Goal: Transaction & Acquisition: Obtain resource

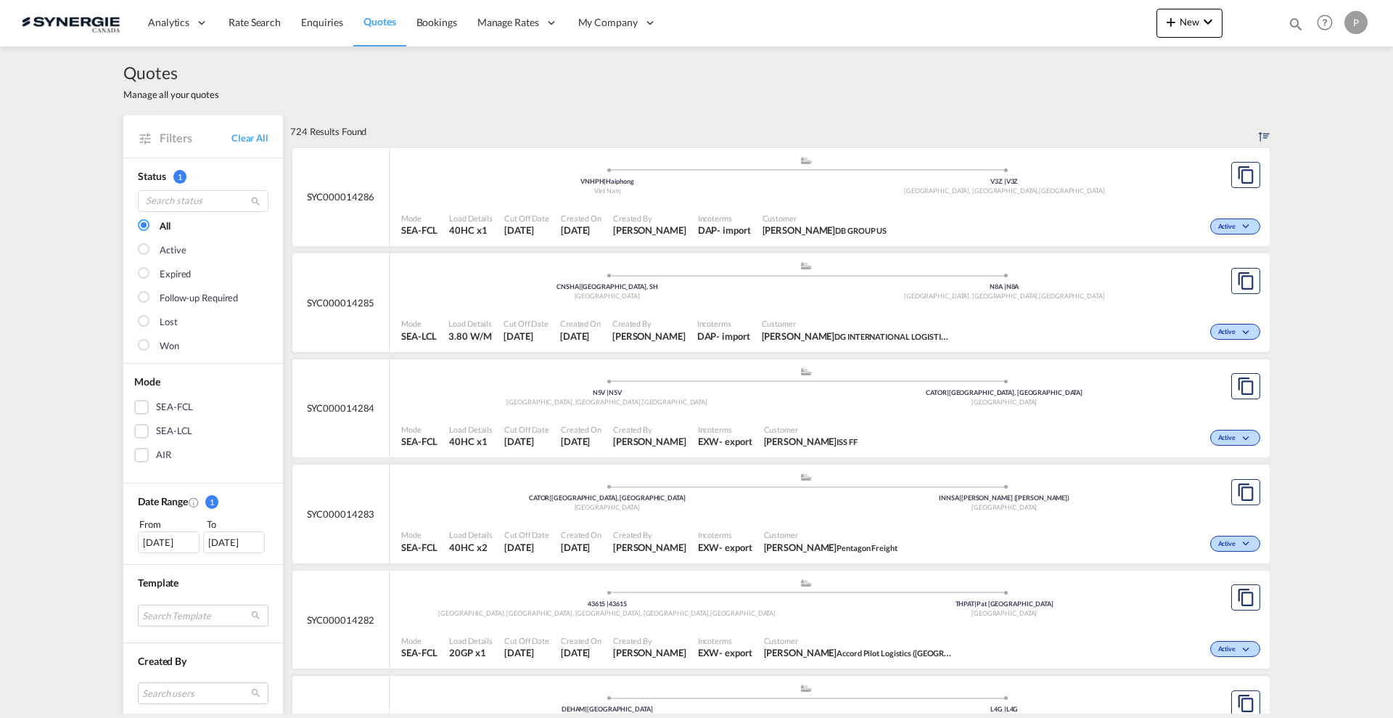
click at [1299, 17] on md-icon "icon-magnify" at bounding box center [1296, 24] width 16 height 16
click at [1067, 27] on select "Bookings Quotes Enquiries" at bounding box center [1064, 24] width 69 height 26
select select "Quotes"
click at [1030, 11] on select "Bookings Quotes Enquiries" at bounding box center [1064, 24] width 69 height 26
click at [1131, 28] on input at bounding box center [1186, 23] width 181 height 25
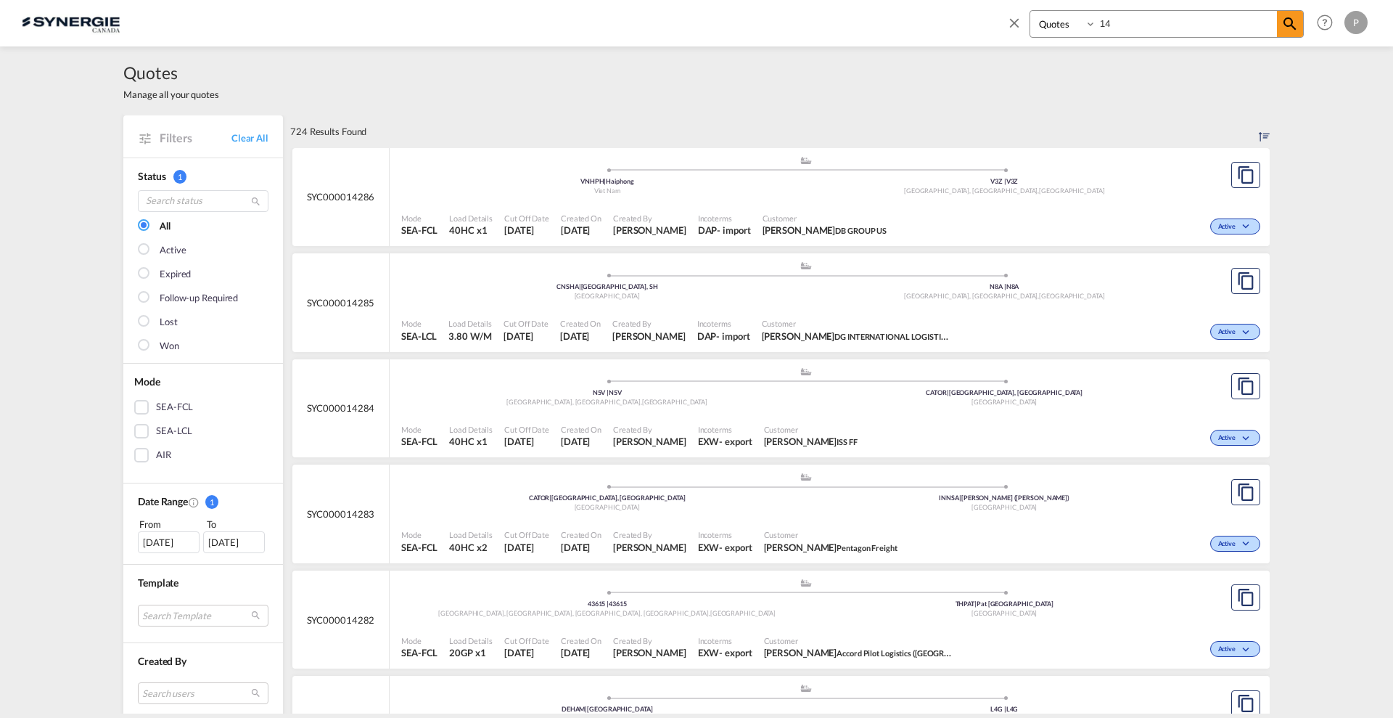
click at [1154, 24] on input "14" at bounding box center [1186, 23] width 181 height 25
type input "14283"
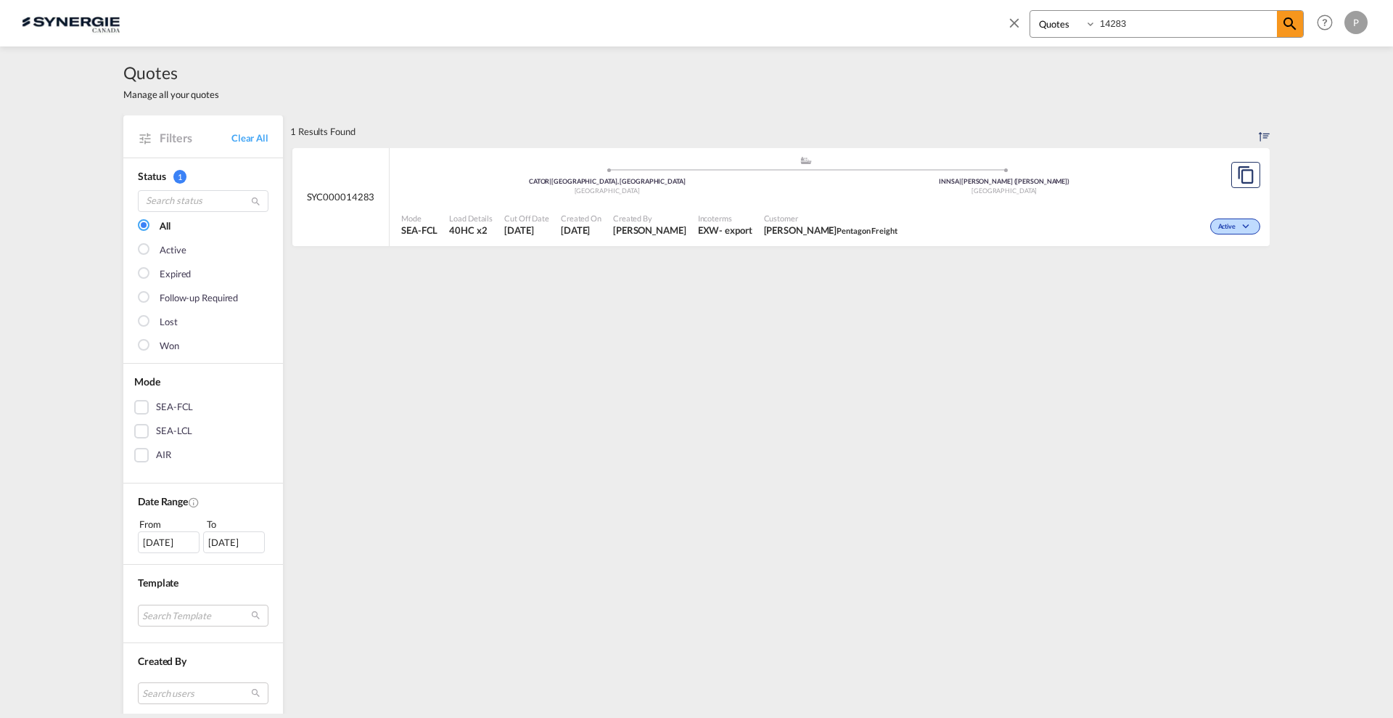
click at [903, 207] on div "Customer Vishal Rawat Pentagon Freight" at bounding box center [830, 225] width 145 height 36
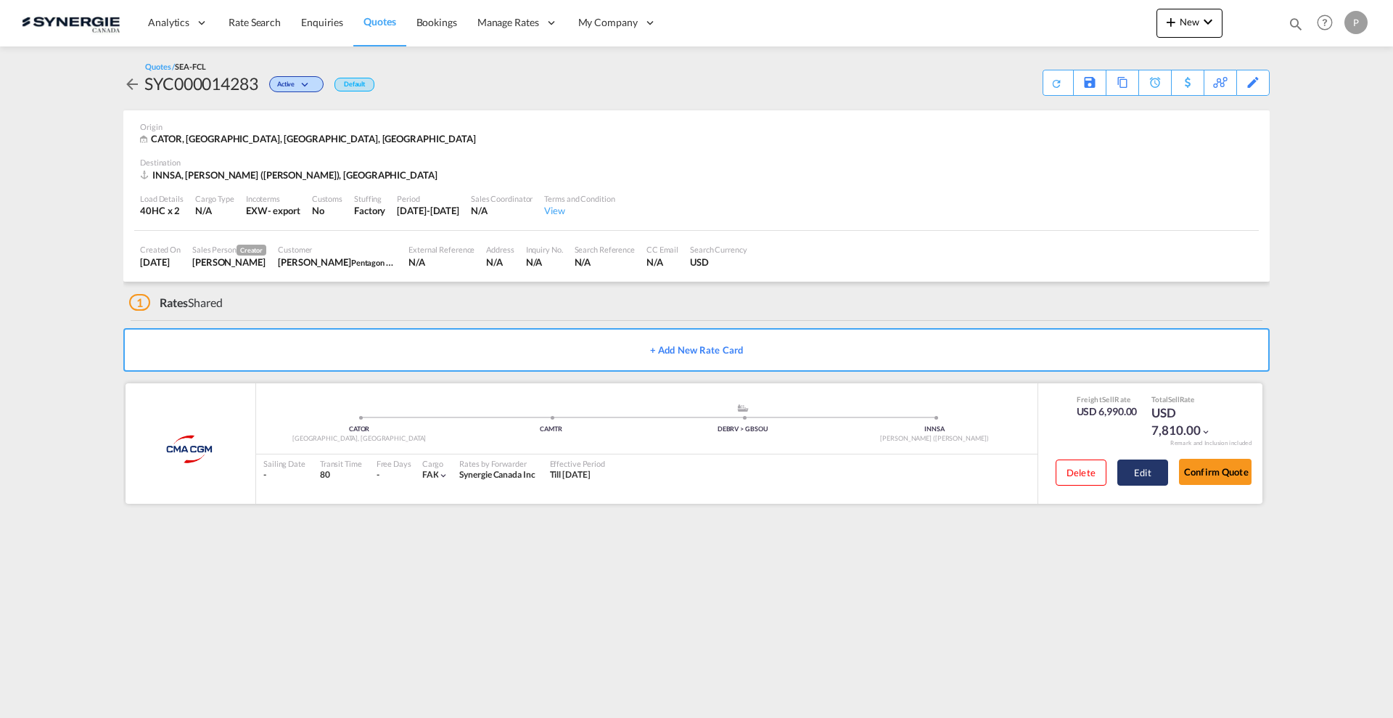
click at [1150, 475] on button "Edit" at bounding box center [1142, 472] width 51 height 26
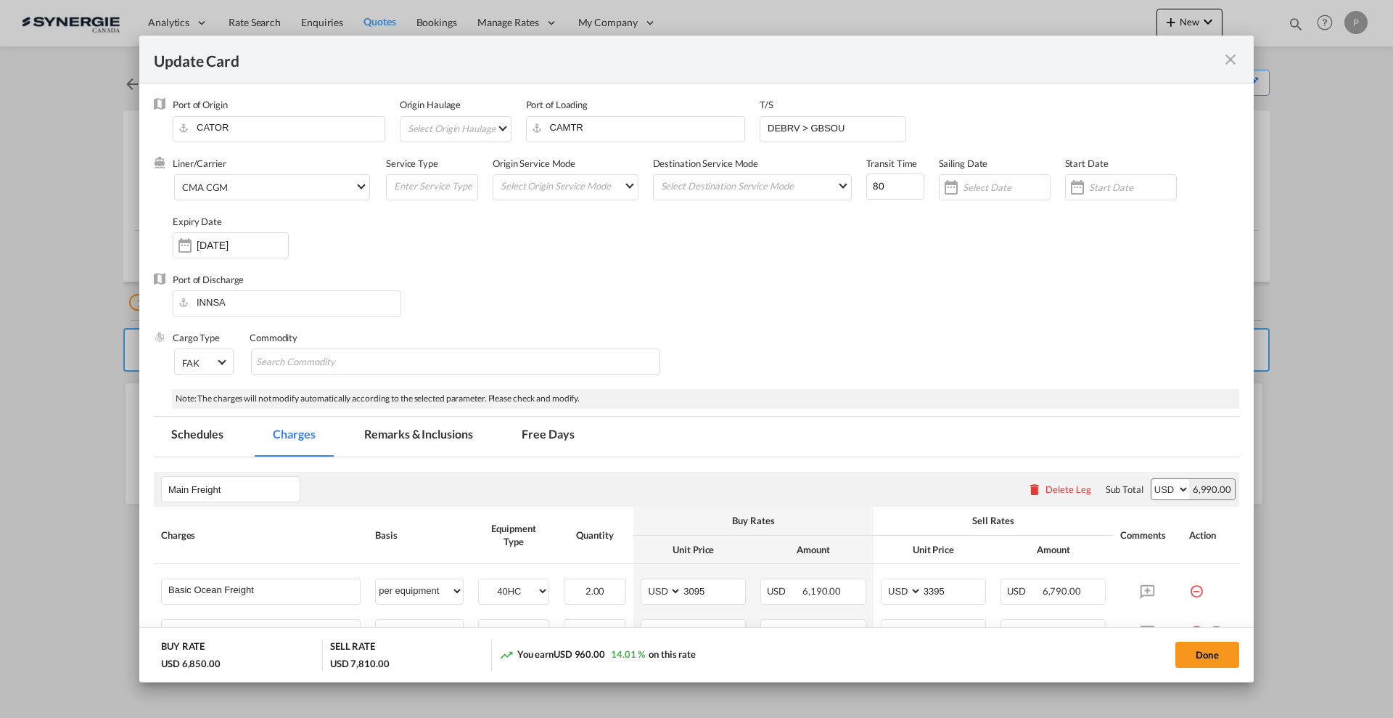
select select "per equipment"
select select "per B/L"
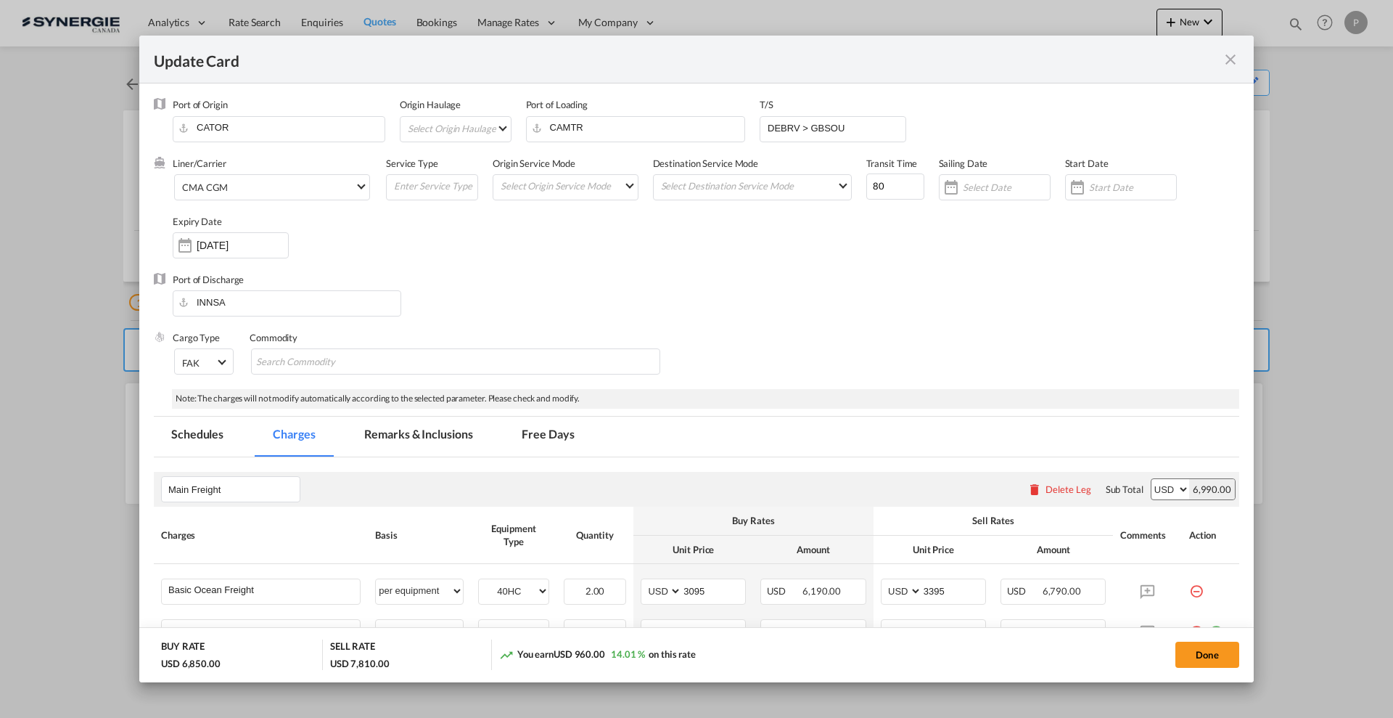
select select "per B/L"
select select "per shipment"
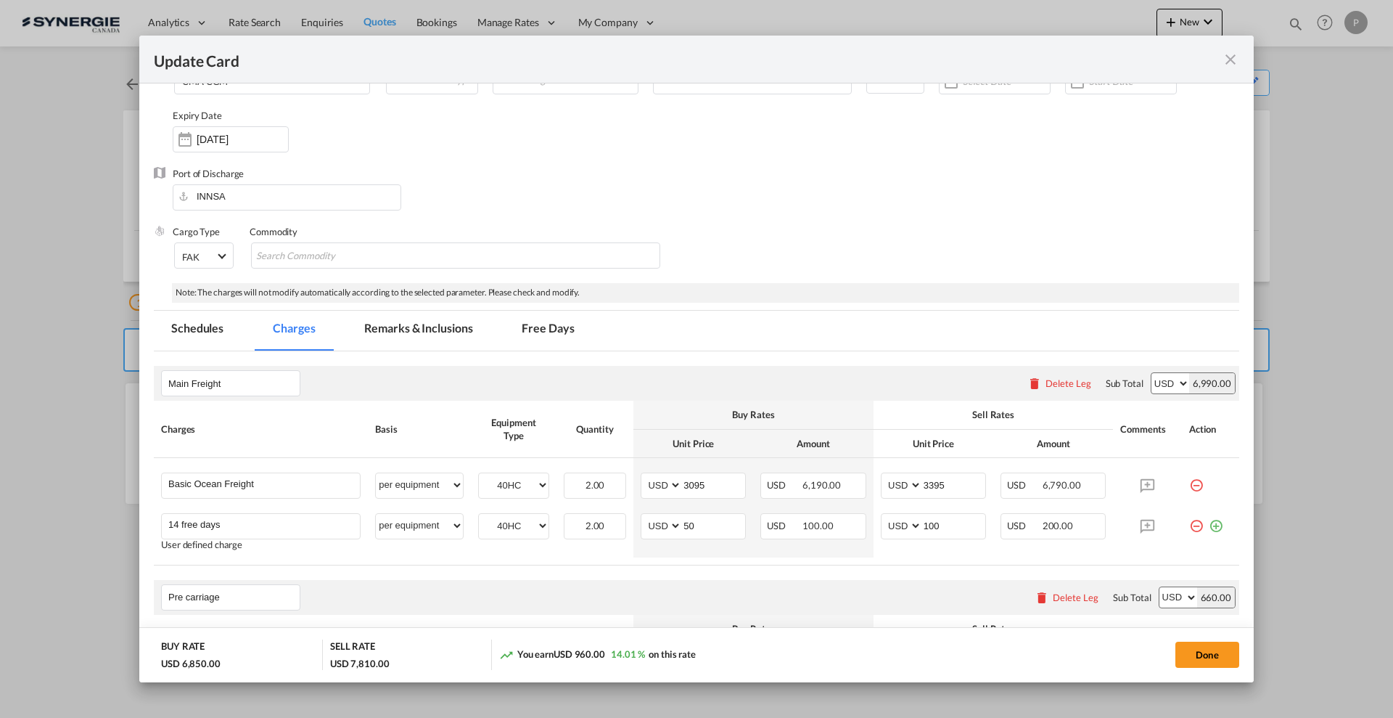
scroll to position [181, 0]
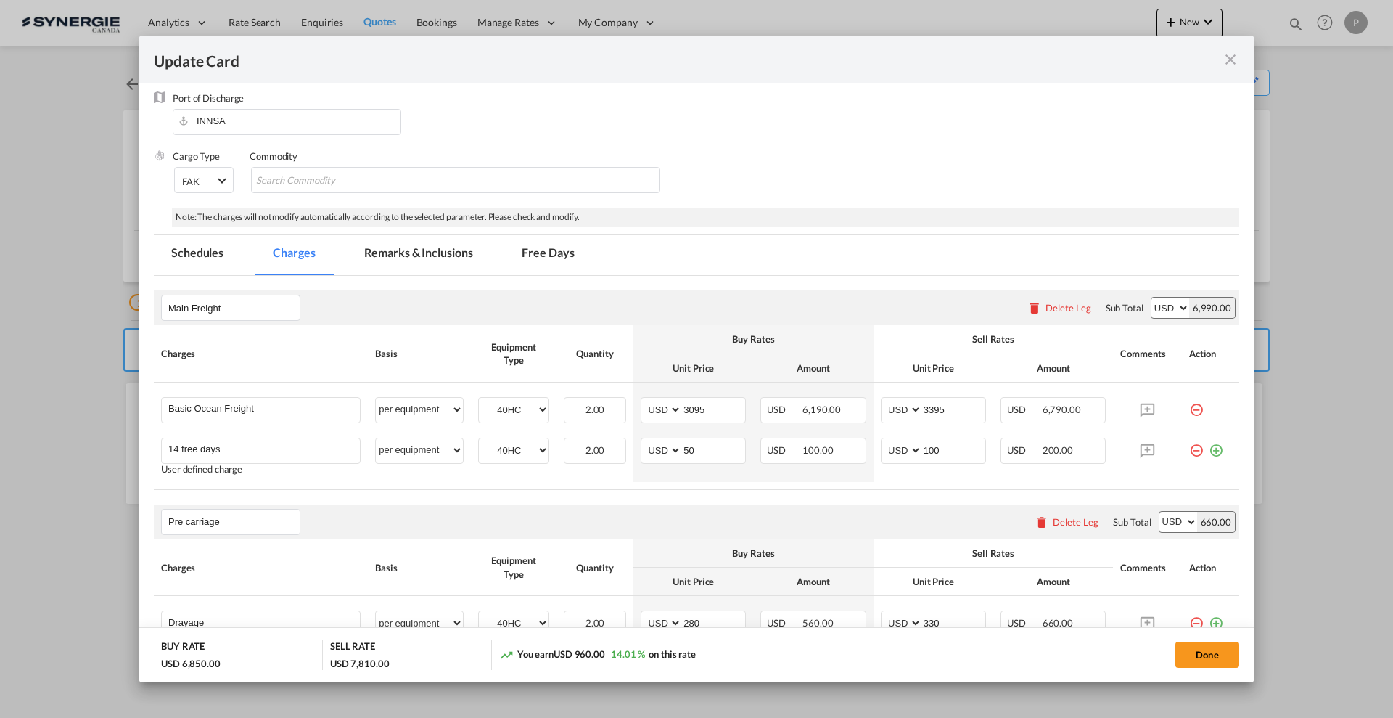
click at [1232, 54] on md-icon "icon-close fg-AAA8AD m-0 pointer" at bounding box center [1230, 59] width 17 height 17
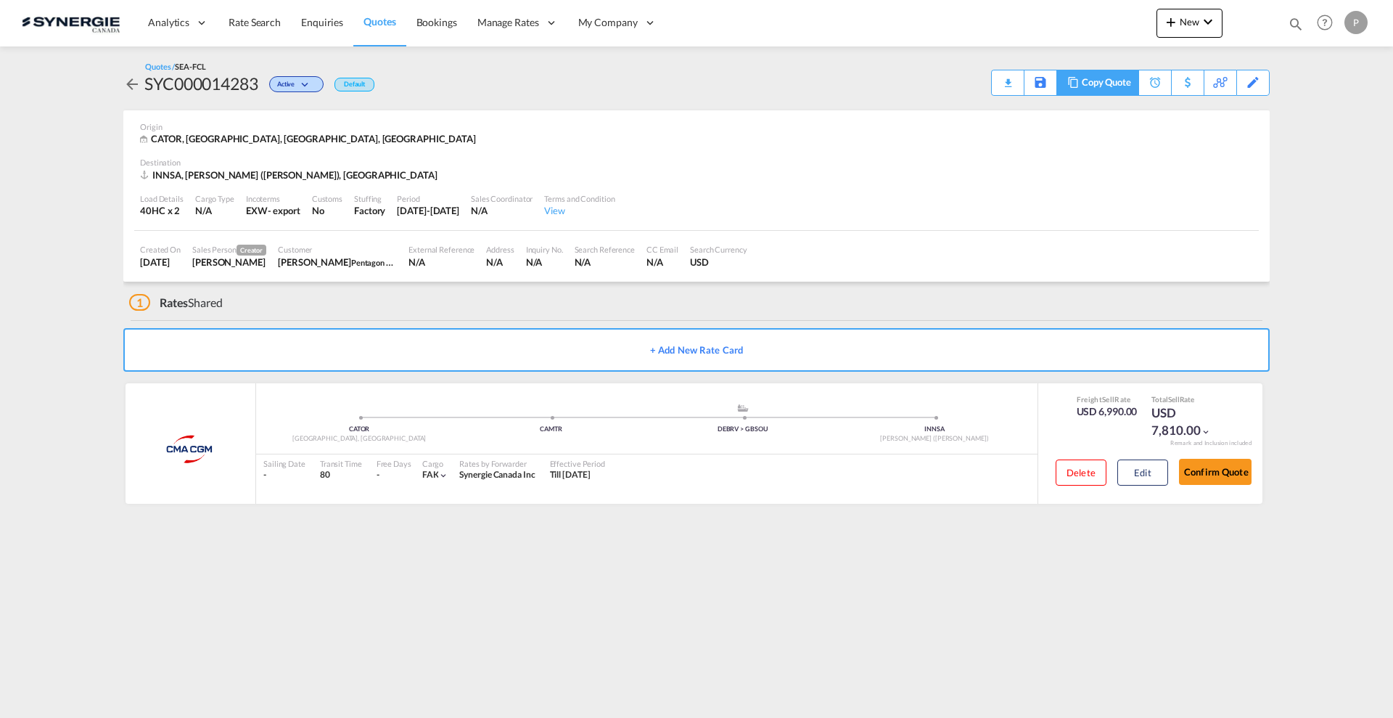
click at [1115, 90] on div "Copy Quote" at bounding box center [1106, 82] width 49 height 25
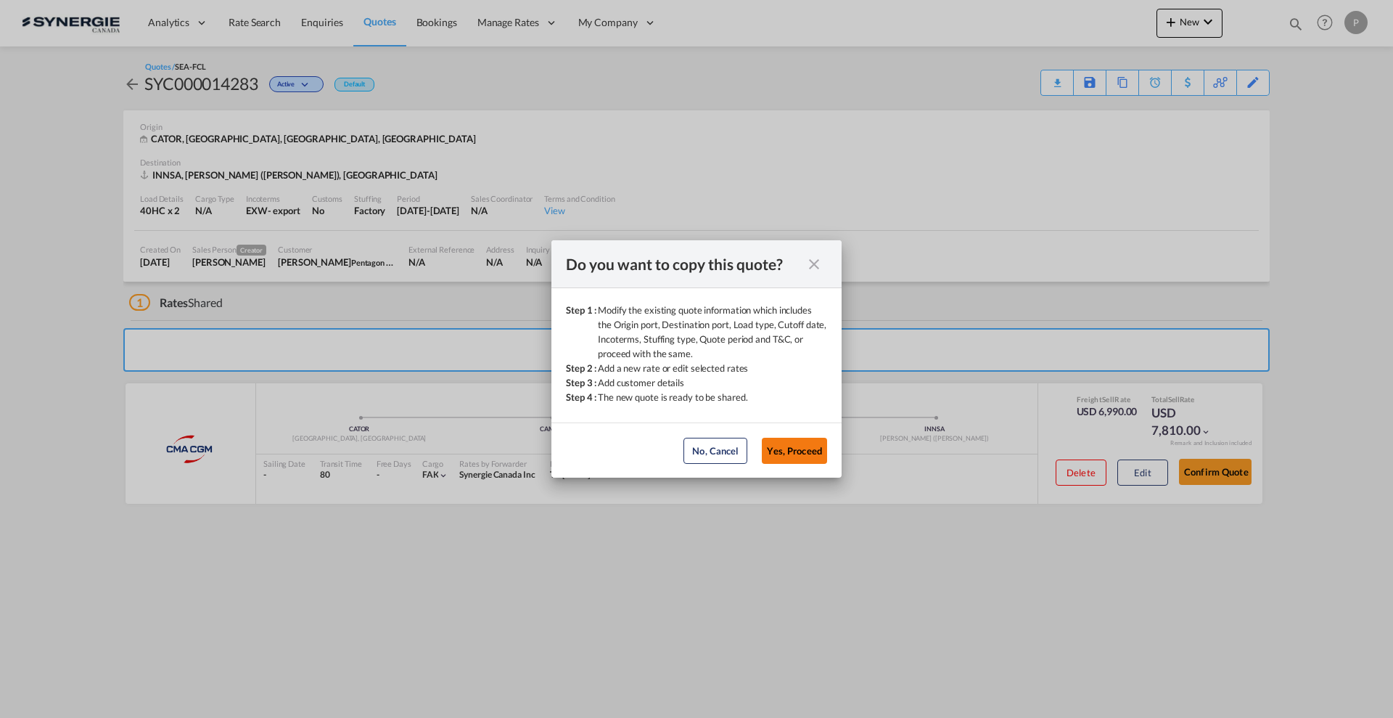
click at [792, 455] on button "Yes, Proceed" at bounding box center [794, 451] width 65 height 26
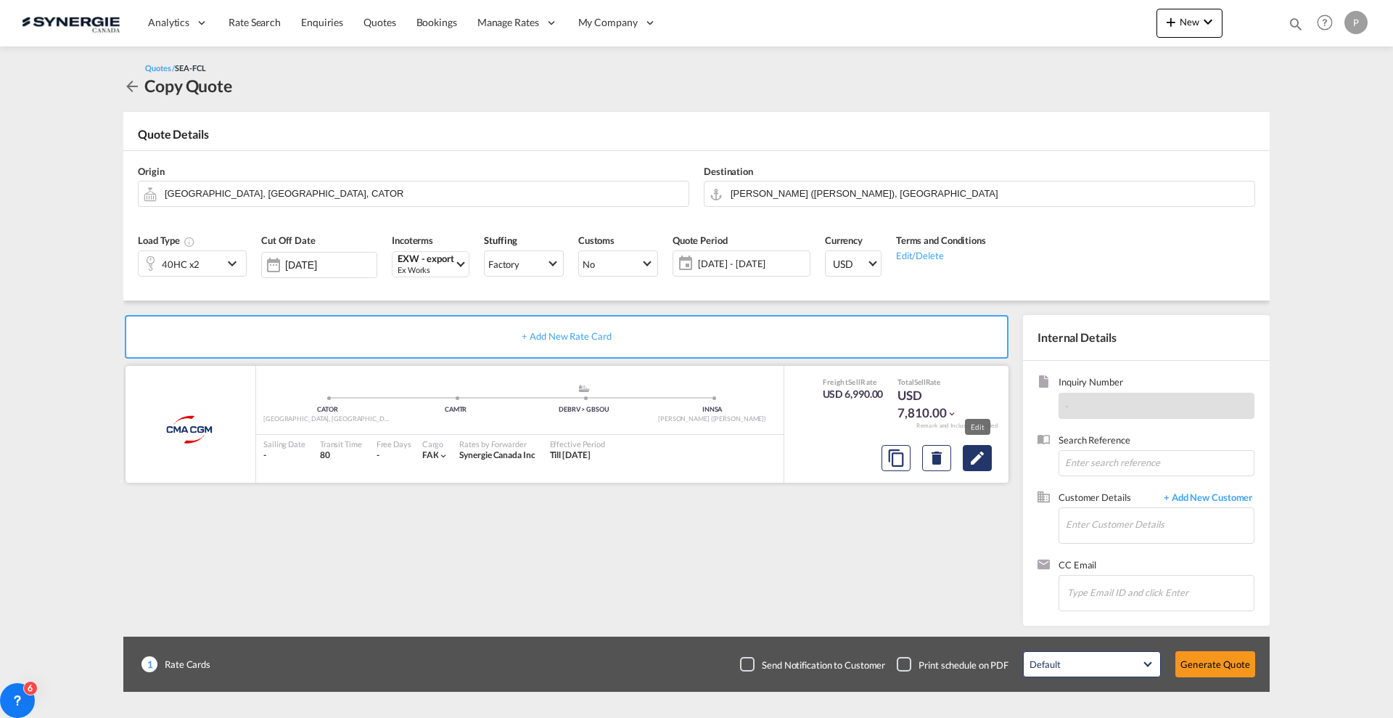
click at [978, 459] on md-icon "Edit" at bounding box center [977, 457] width 17 height 17
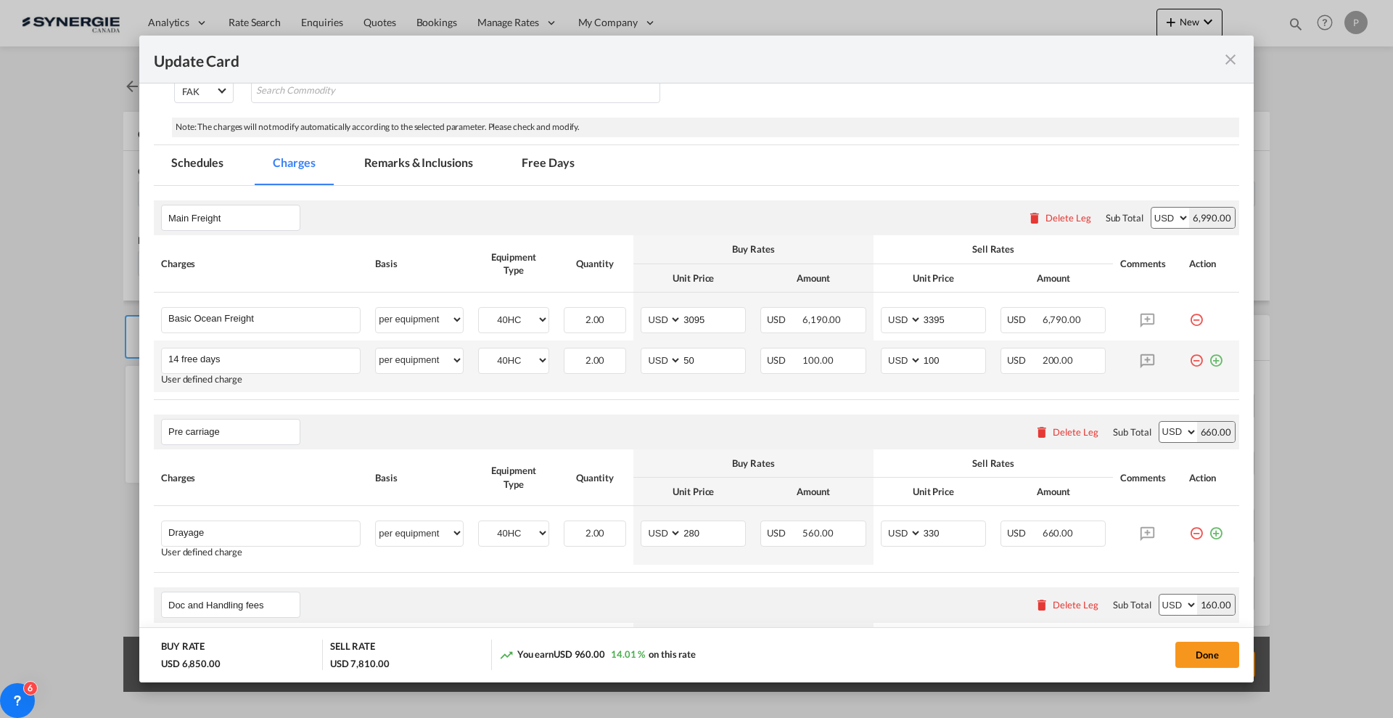
scroll to position [272, 0]
click at [688, 321] on input "3095" at bounding box center [713, 318] width 63 height 22
click at [689, 319] on input "3095" at bounding box center [713, 318] width 63 height 22
click at [689, 320] on input "3095" at bounding box center [713, 318] width 63 height 22
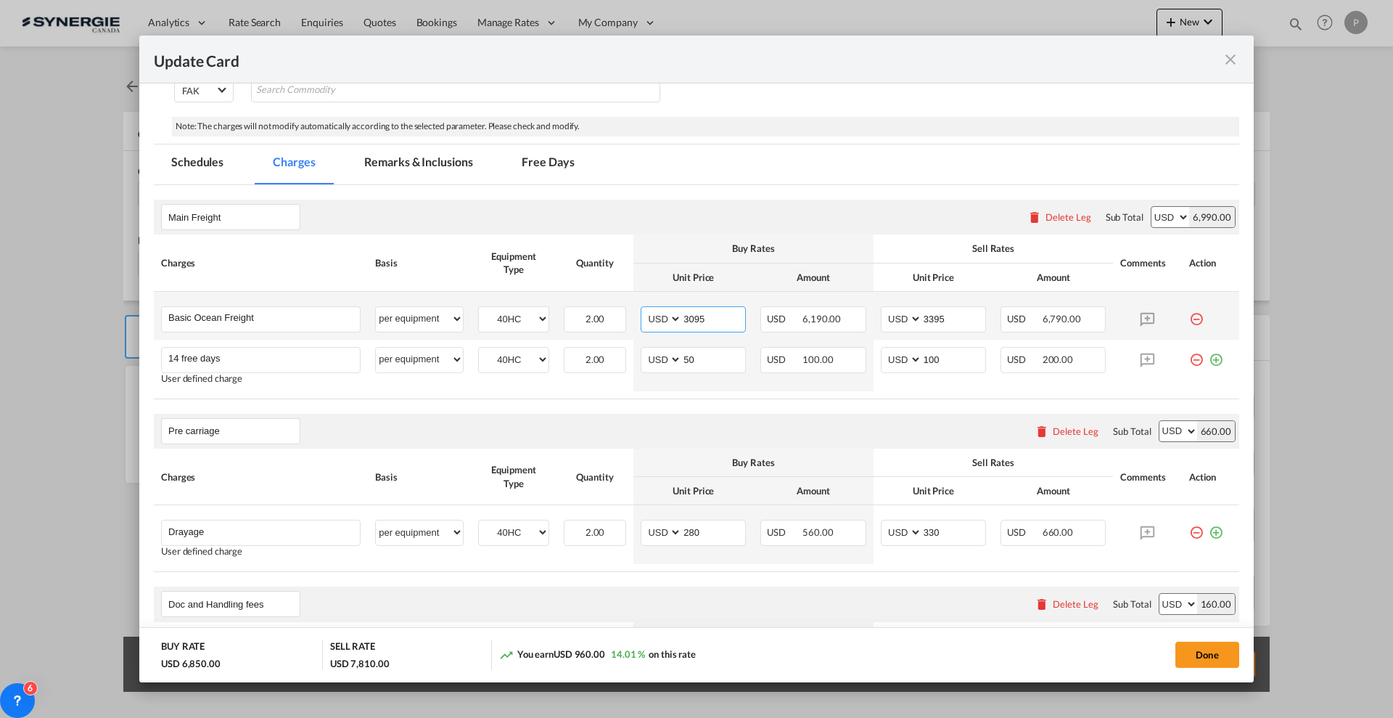
click at [691, 319] on input "3095" at bounding box center [713, 318] width 63 height 22
type input "1915"
type input "200"
click at [694, 361] on input "50" at bounding box center [713, 359] width 63 height 22
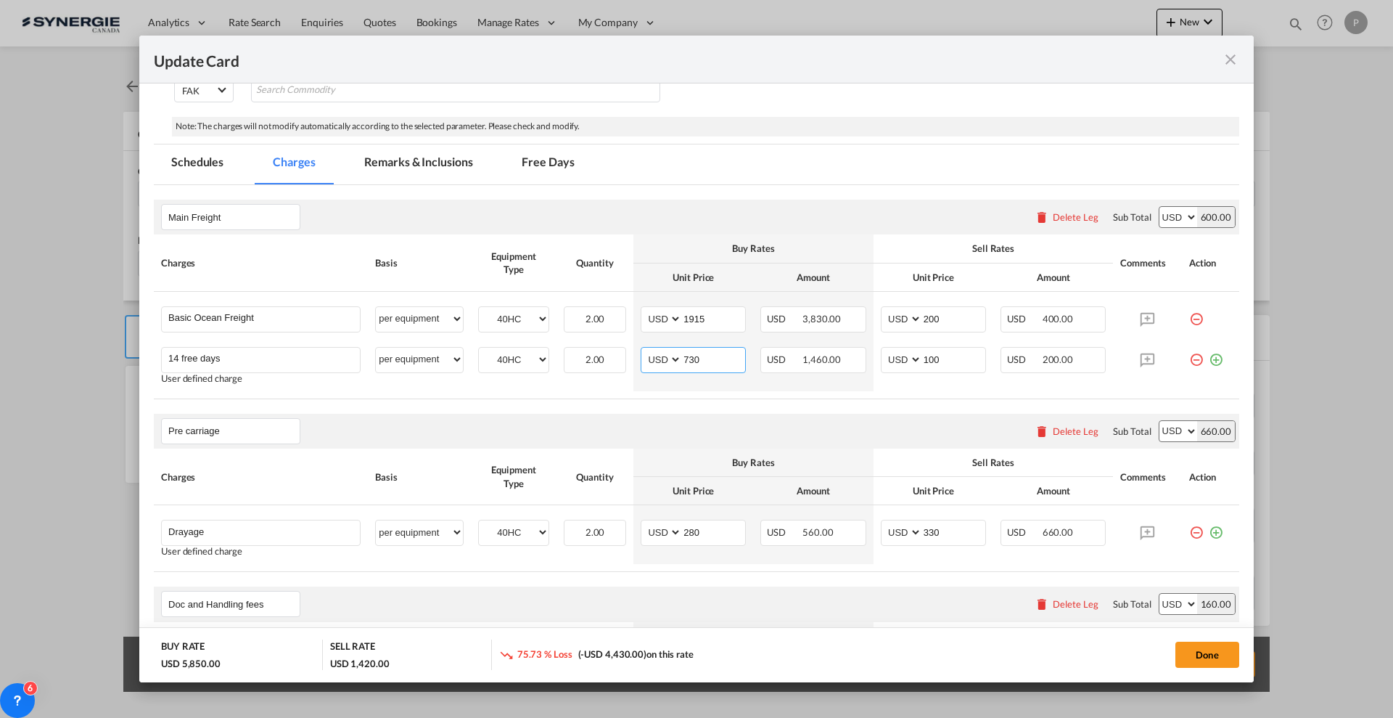
type input "730"
type input "750"
click at [948, 316] on input "200" at bounding box center [953, 318] width 63 height 22
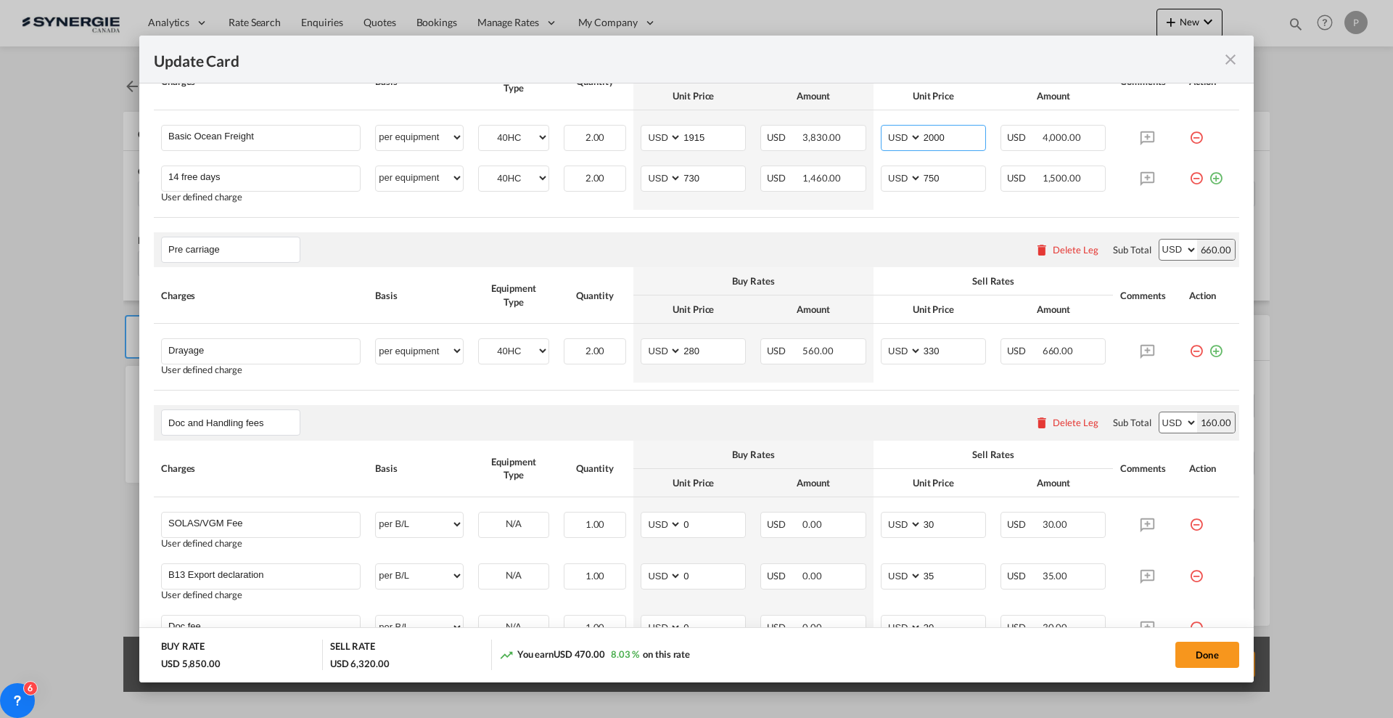
scroll to position [0, 0]
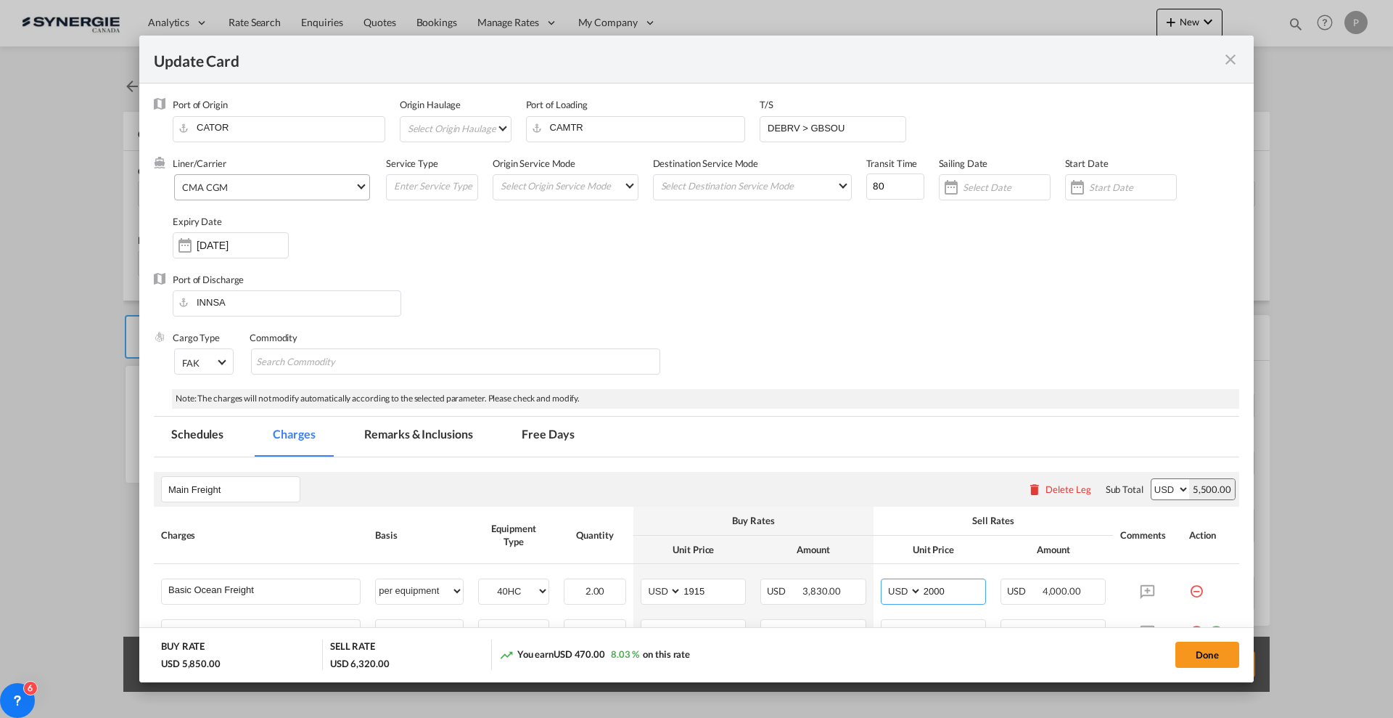
type input "2000"
click at [299, 181] on span "CMA CGM" at bounding box center [268, 187] width 173 height 13
type md-option "17"
type md-option "46"
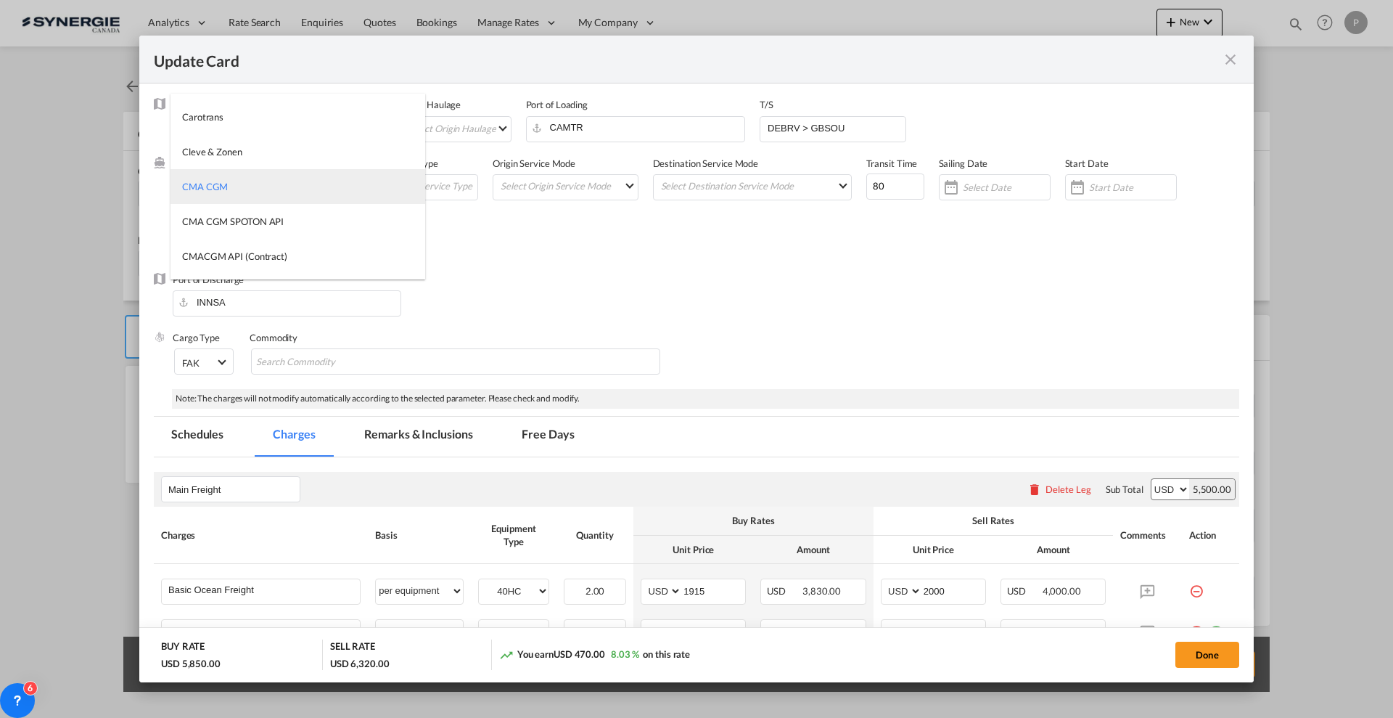
scroll to position [1318, 0]
click at [292, 234] on md-option "HAPAG LLOYD" at bounding box center [298, 221] width 255 height 35
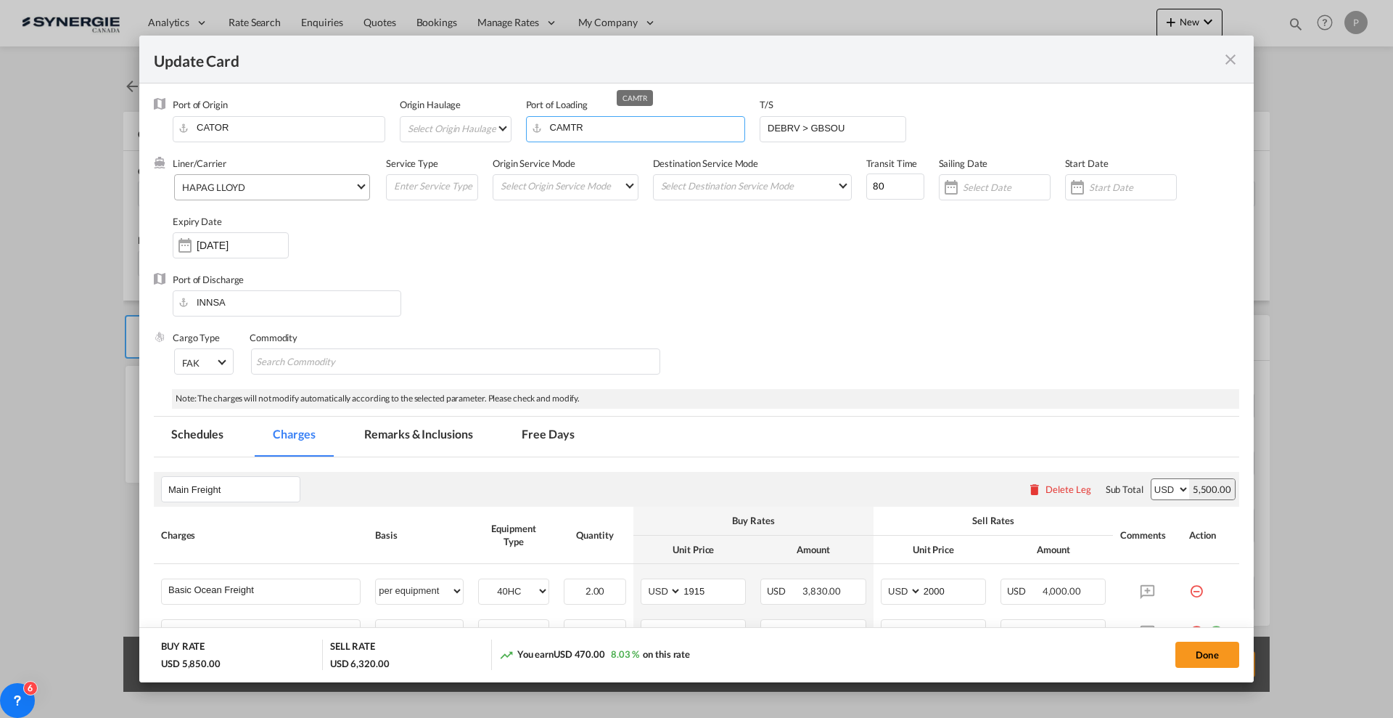
click at [612, 121] on input "CAMTR" at bounding box center [639, 128] width 212 height 22
click at [609, 127] on input "CAMTR" at bounding box center [639, 128] width 212 height 22
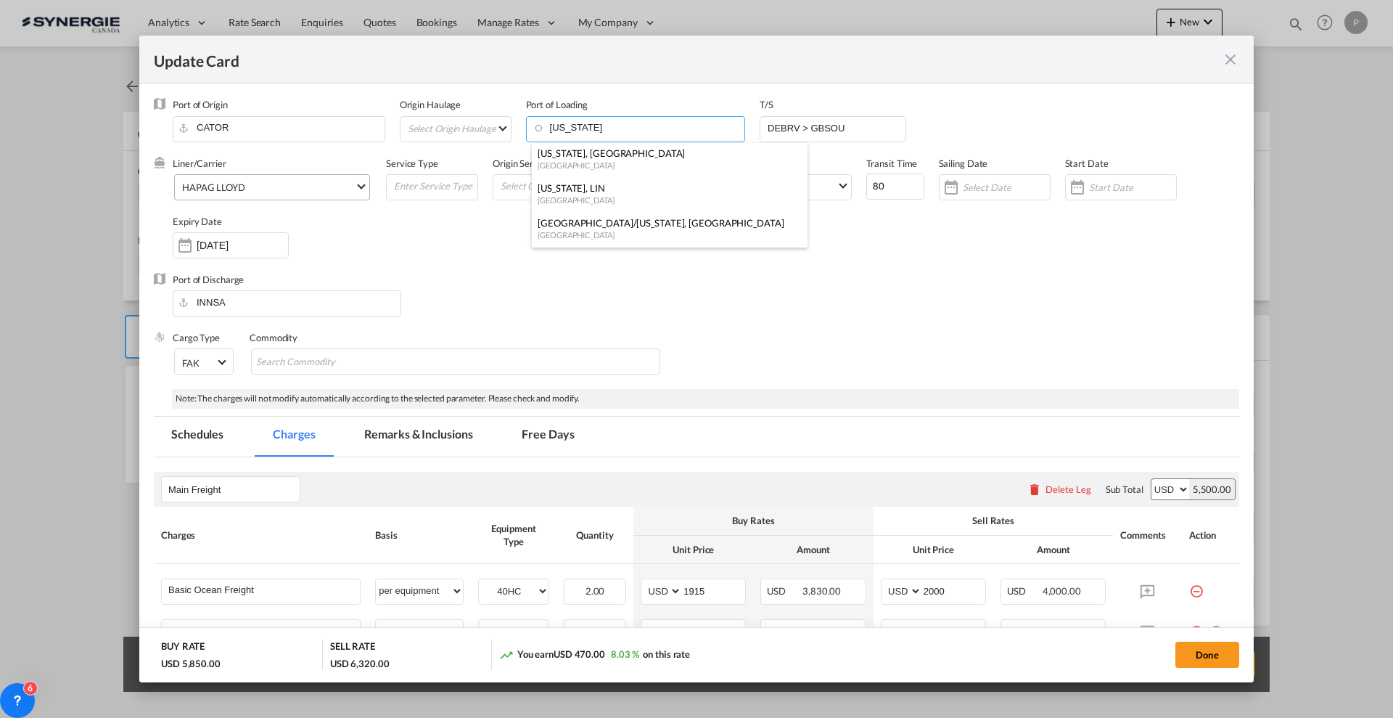
click at [597, 152] on div "[US_STATE], [GEOGRAPHIC_DATA]" at bounding box center [665, 153] width 255 height 13
type input "[US_STATE], [GEOGRAPHIC_DATA], USNYC"
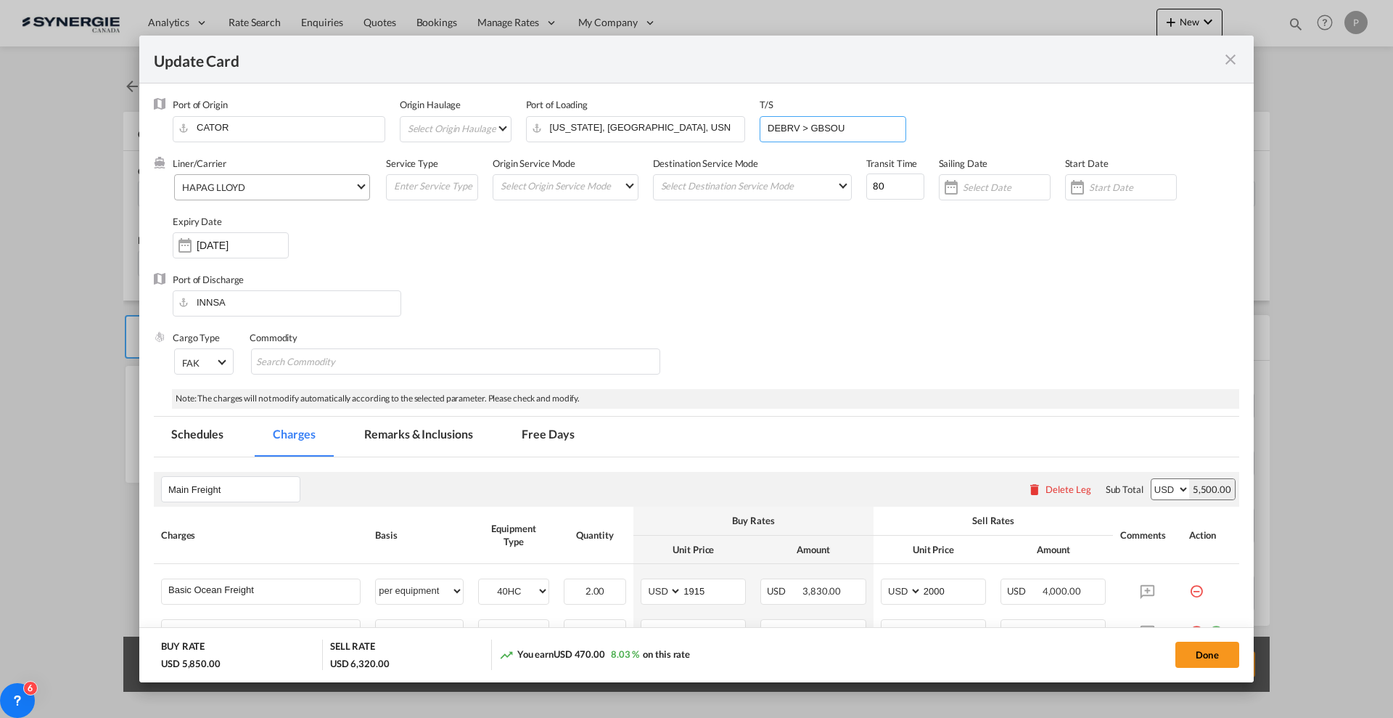
click at [837, 125] on input "DEBRV > GBSOU" at bounding box center [835, 128] width 139 height 22
click at [837, 124] on input "DEBRV > GBSOU" at bounding box center [835, 128] width 139 height 22
click at [873, 183] on input "80" at bounding box center [895, 186] width 58 height 26
click at [873, 182] on input "80" at bounding box center [895, 186] width 58 height 26
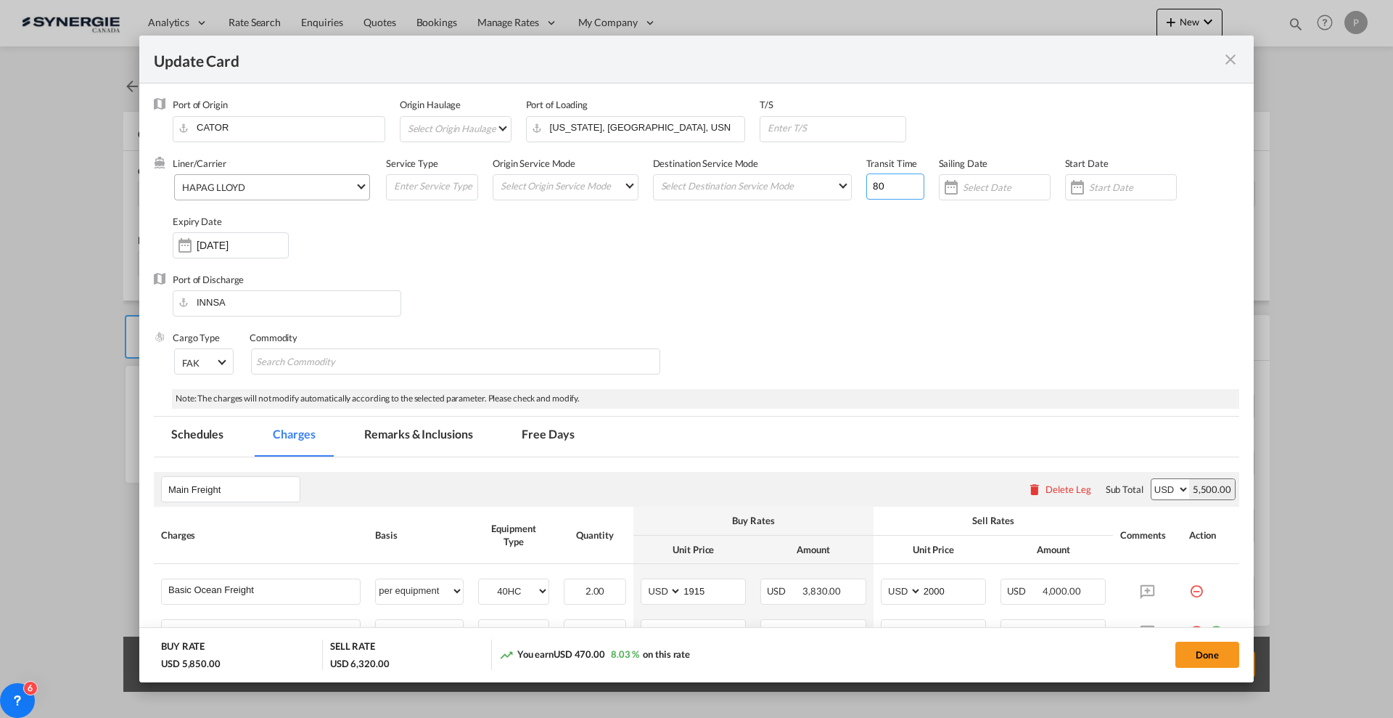
click at [874, 182] on input "80" at bounding box center [895, 186] width 58 height 26
type input "0"
click at [885, 236] on div "Liner/Carrier HAPAG [PERSON_NAME] Service Type Origin Service Mode Select Origi…" at bounding box center [706, 215] width 1067 height 116
click at [1215, 653] on button "Done" at bounding box center [1207, 654] width 64 height 26
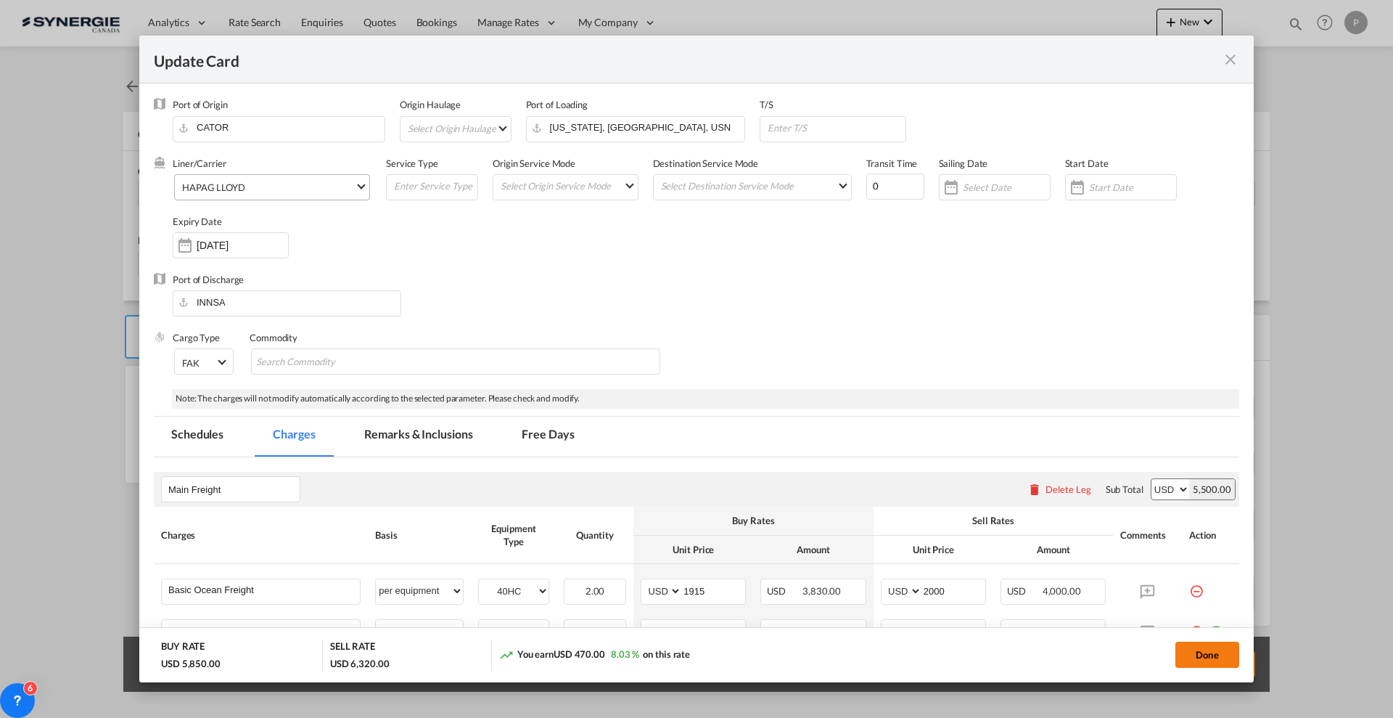
type input "[DATE]"
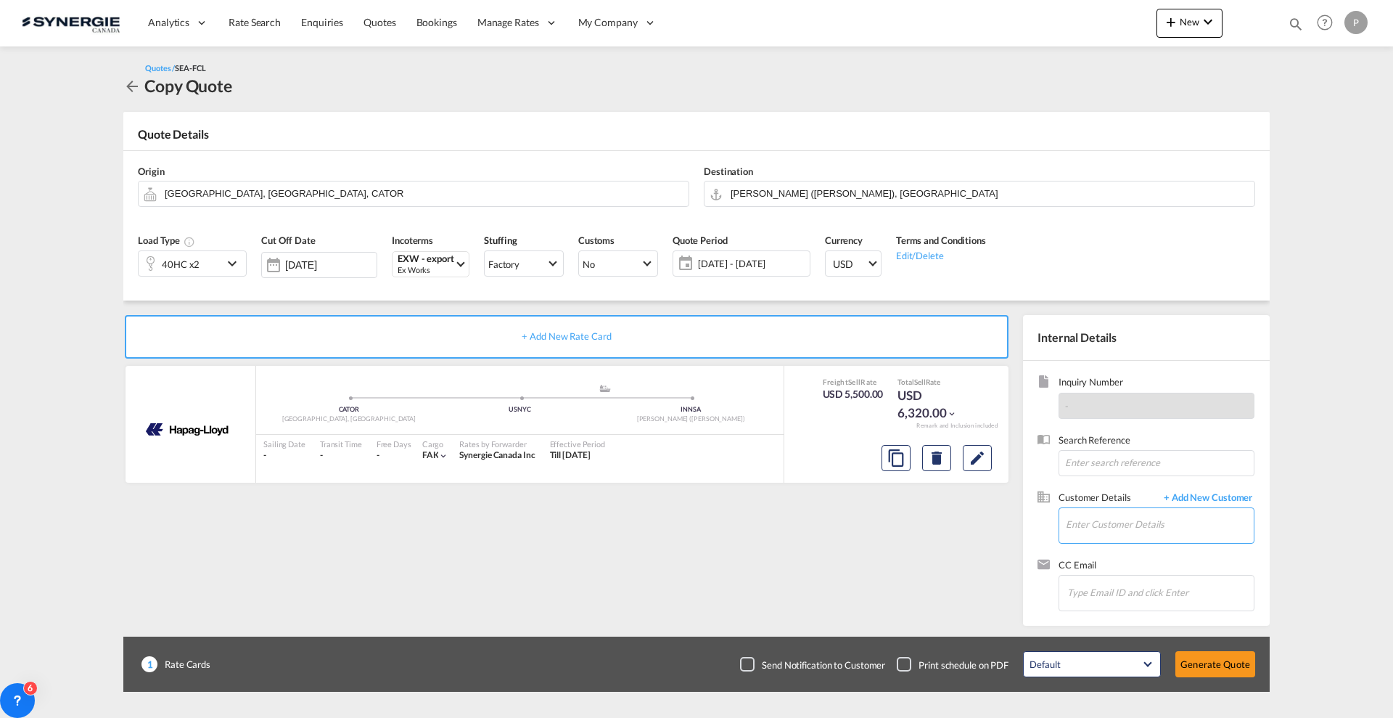
click at [1071, 524] on input "Enter Customer Details" at bounding box center [1160, 524] width 188 height 33
paste input "[EMAIL_ADDRESS][DOMAIN_NAME]"
click at [1102, 543] on div "[PERSON_NAME] [EMAIL_ADDRESS][DOMAIN_NAME] | Pentagon Freight" at bounding box center [1159, 549] width 189 height 39
type input "Pentagon Freight, [PERSON_NAME], [EMAIL_ADDRESS][DOMAIN_NAME]"
click at [984, 461] on md-icon "Edit" at bounding box center [977, 457] width 17 height 17
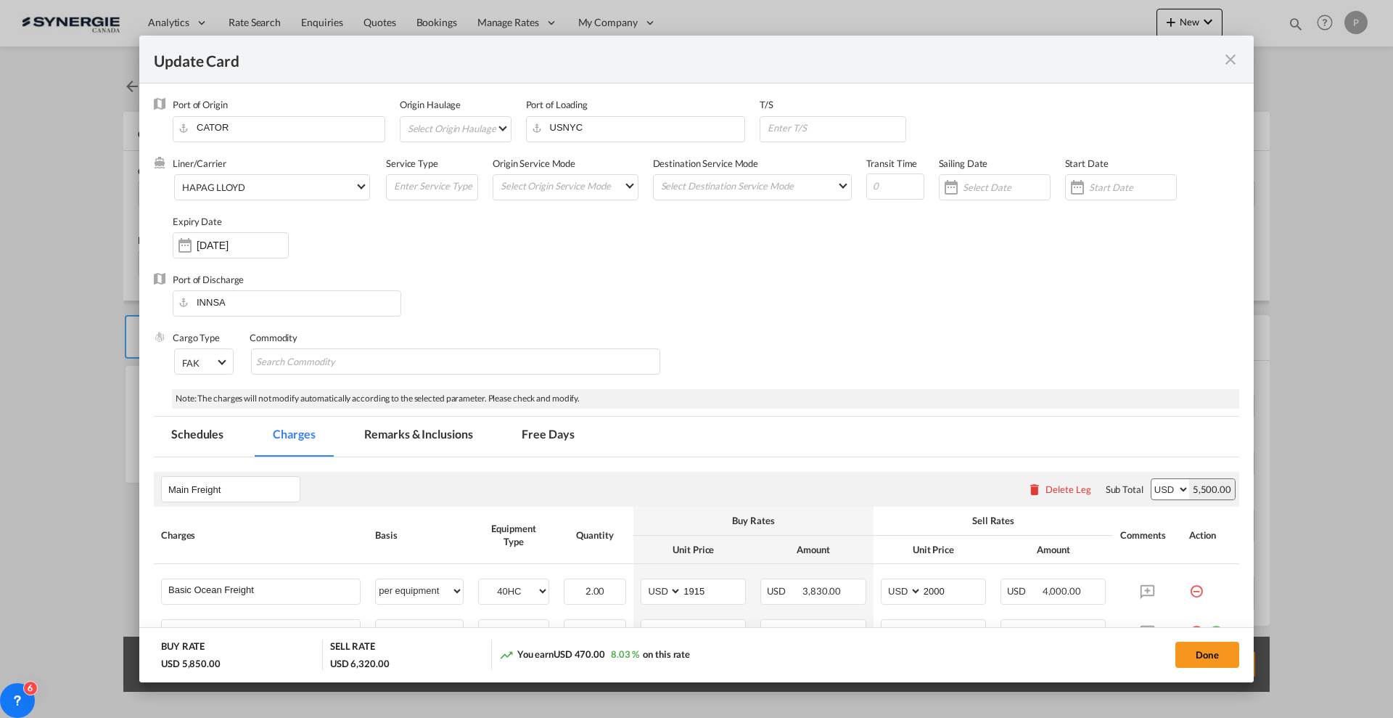
scroll to position [272, 0]
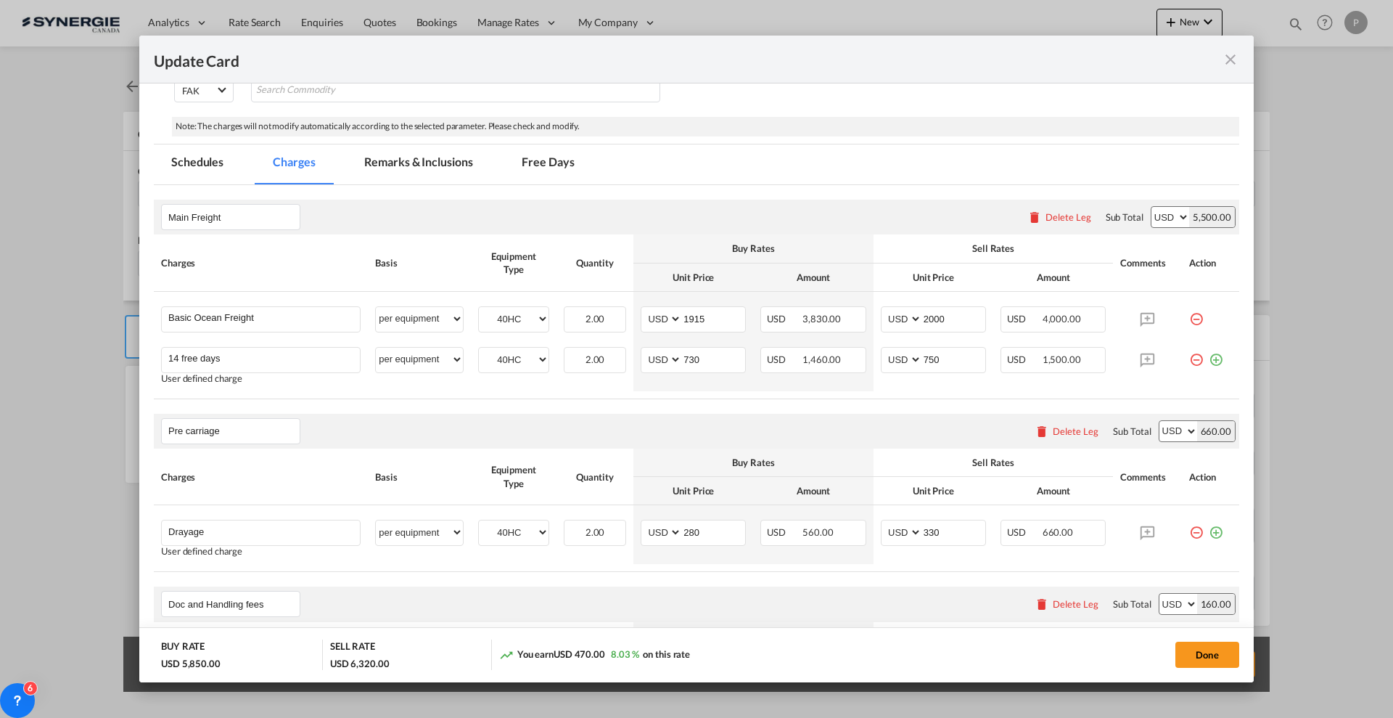
drag, startPoint x: 1231, startPoint y: 57, endPoint x: 1254, endPoint y: 91, distance: 40.9
click at [1231, 57] on md-icon "icon-close fg-AAA8AD m-0 pointer" at bounding box center [1230, 59] width 17 height 17
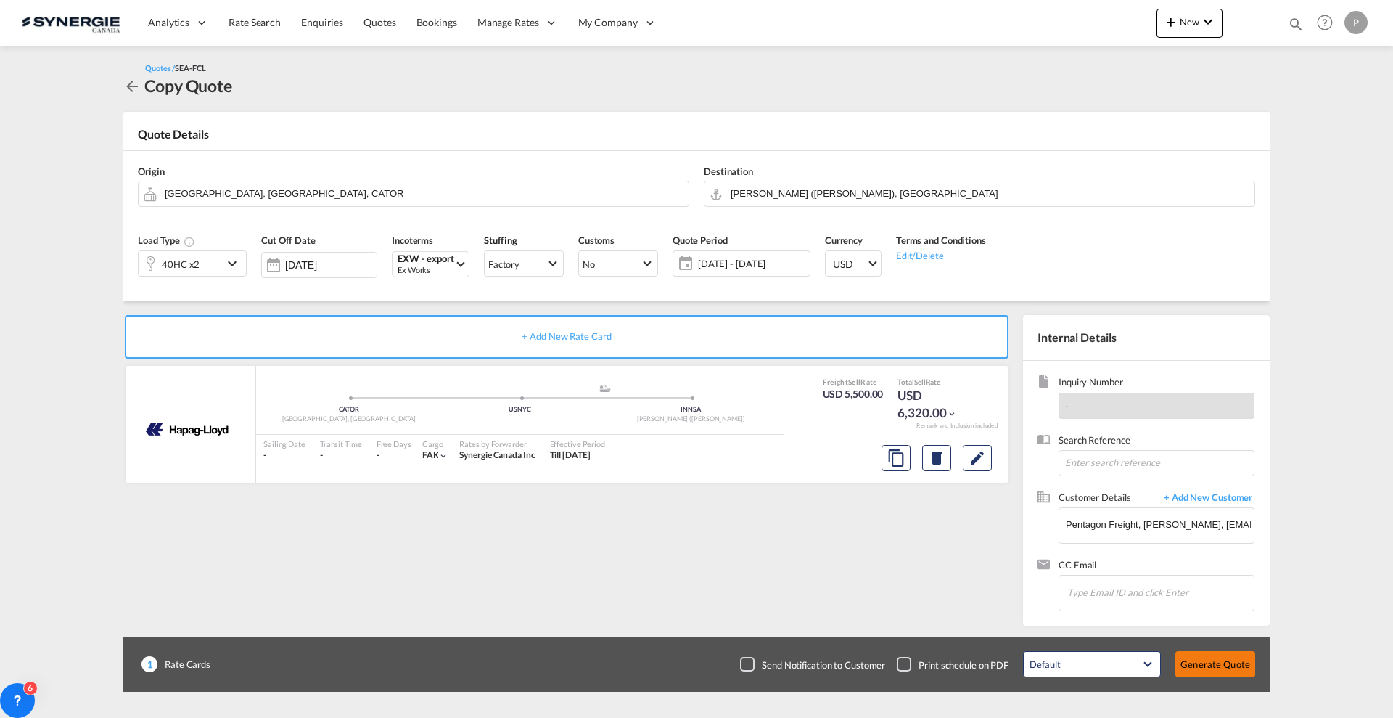
click at [1204, 663] on button "Generate Quote" at bounding box center [1215, 664] width 80 height 26
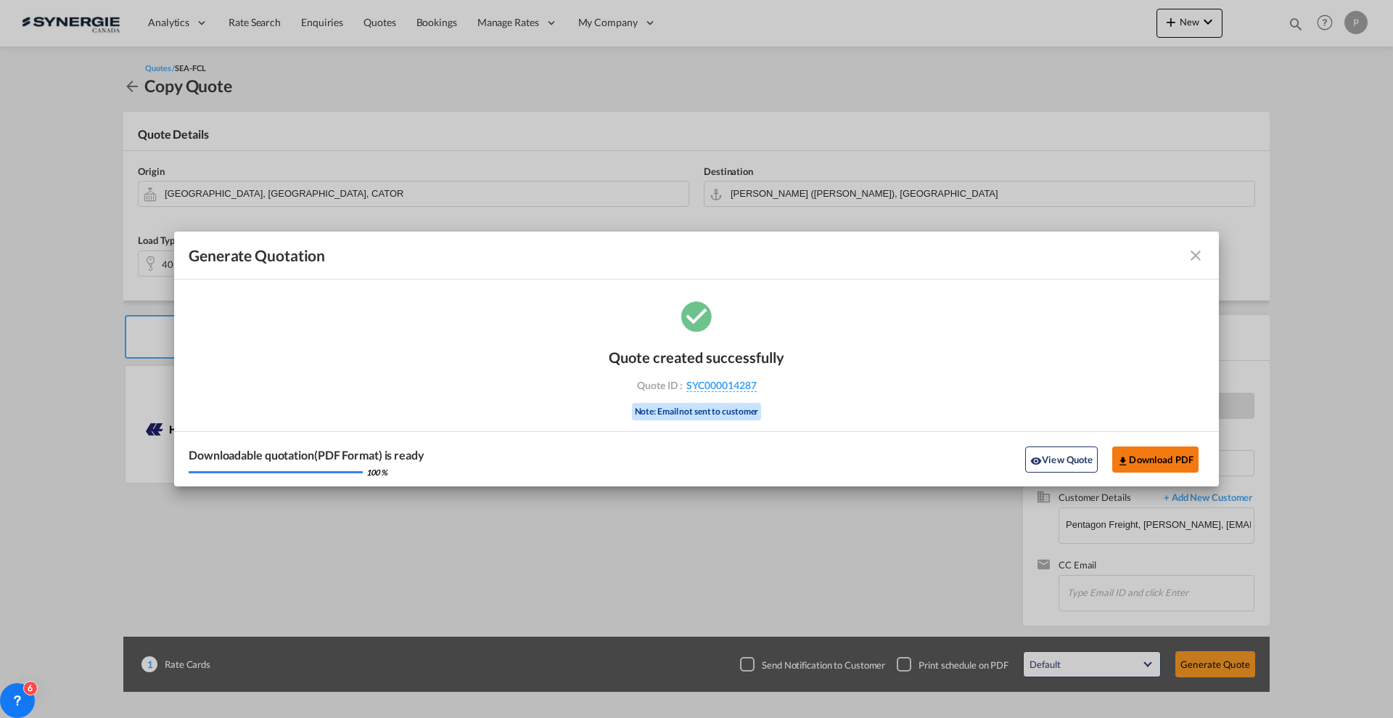
click at [1178, 451] on button "Download PDF" at bounding box center [1155, 459] width 86 height 26
